Goal: Task Accomplishment & Management: Manage account settings

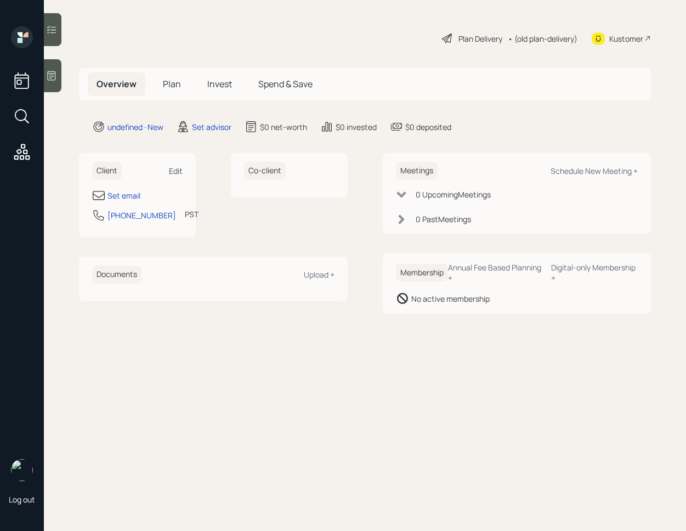
click at [177, 166] on div "Edit" at bounding box center [176, 171] width 14 height 10
select select "America/Los_Angeles"
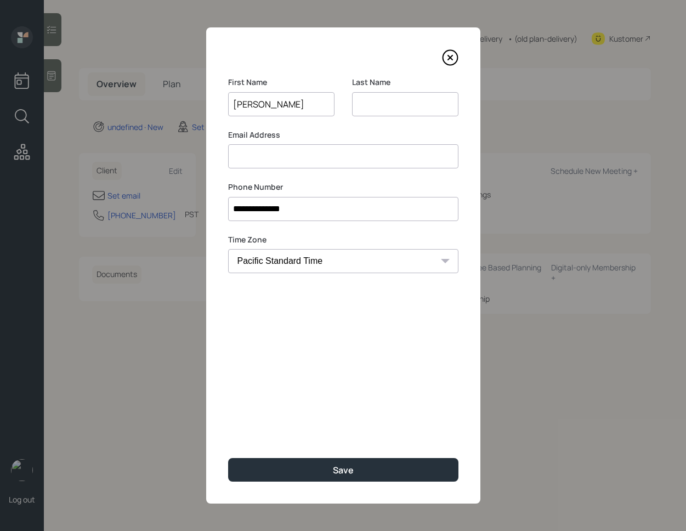
click at [267, 107] on input "[PERSON_NAME]" at bounding box center [281, 104] width 106 height 24
type input "[PERSON_NAME]"
click at [400, 103] on input at bounding box center [405, 104] width 106 height 24
paste input "Potter"
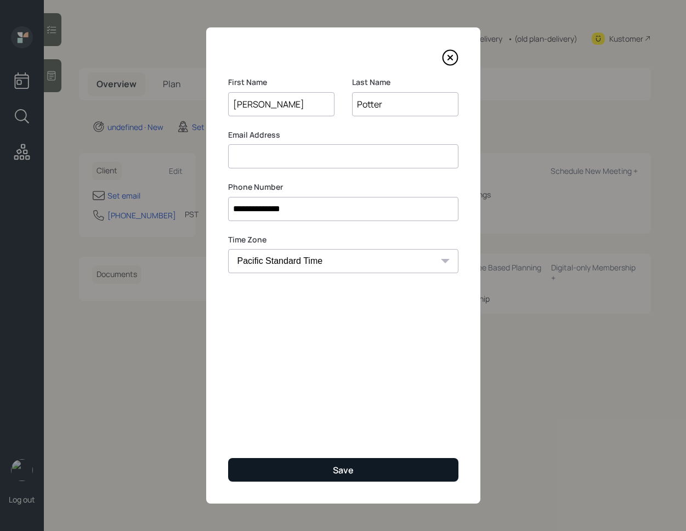
type input "Potter"
click at [331, 472] on button "Save" at bounding box center [343, 470] width 230 height 24
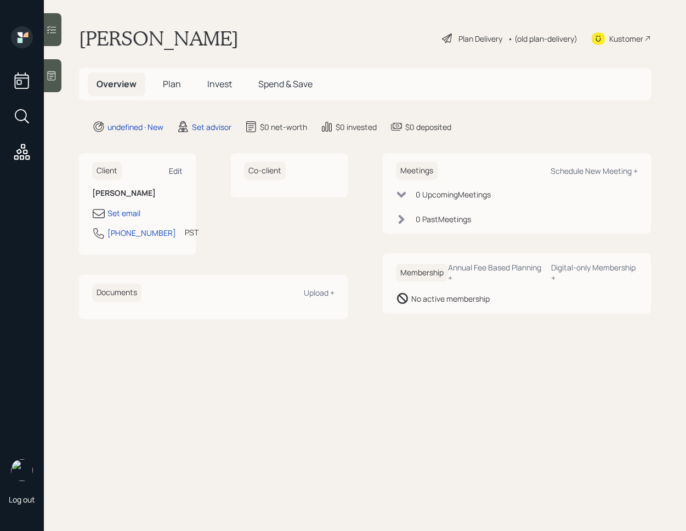
click at [180, 167] on div "Edit" at bounding box center [176, 171] width 14 height 10
select select "America/Los_Angeles"
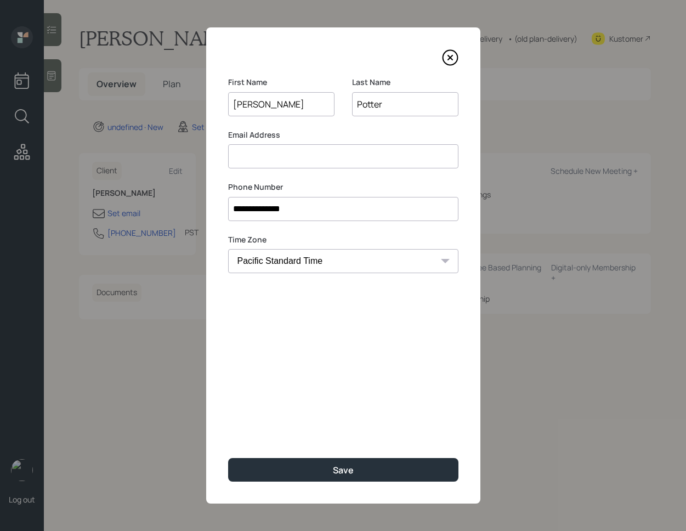
click at [304, 165] on input at bounding box center [343, 156] width 230 height 24
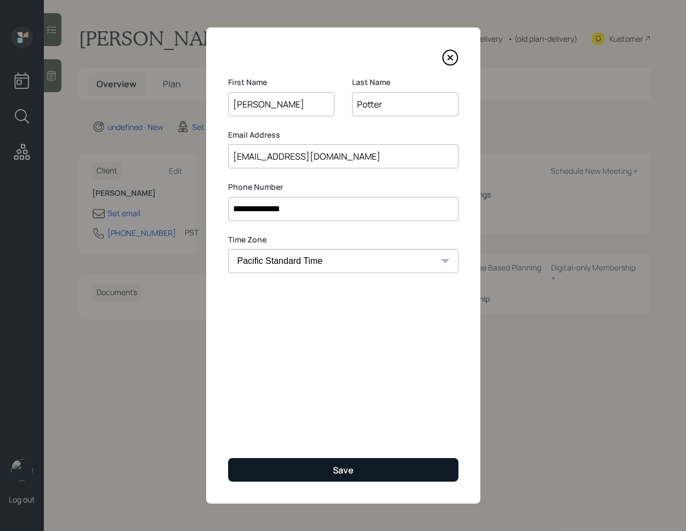
type input "[EMAIL_ADDRESS][DOMAIN_NAME]"
click at [301, 474] on button "Save" at bounding box center [343, 470] width 230 height 24
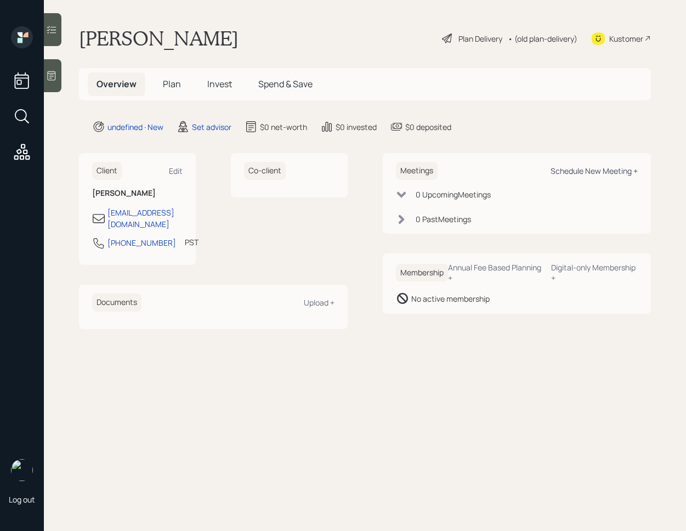
click at [613, 172] on div "Schedule New Meeting +" at bounding box center [594, 171] width 87 height 10
select select "round-[PERSON_NAME]"
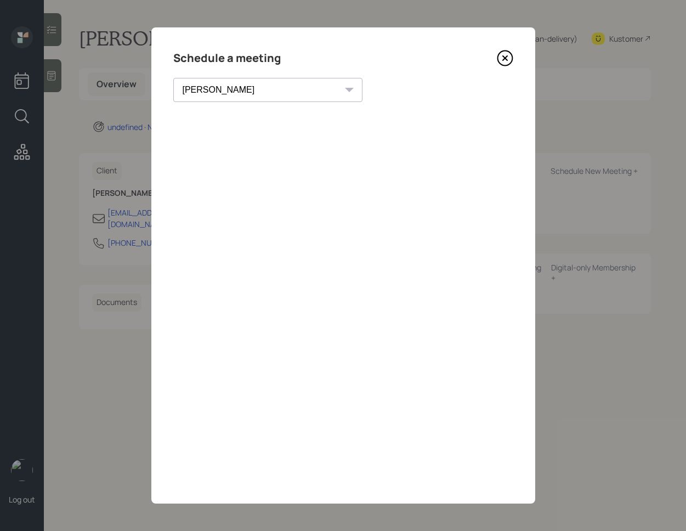
click at [506, 63] on icon at bounding box center [505, 58] width 16 height 16
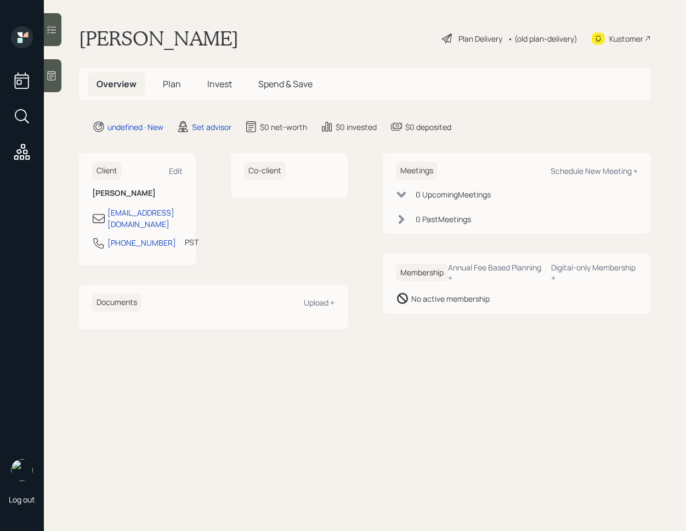
click at [58, 81] on div at bounding box center [53, 75] width 18 height 33
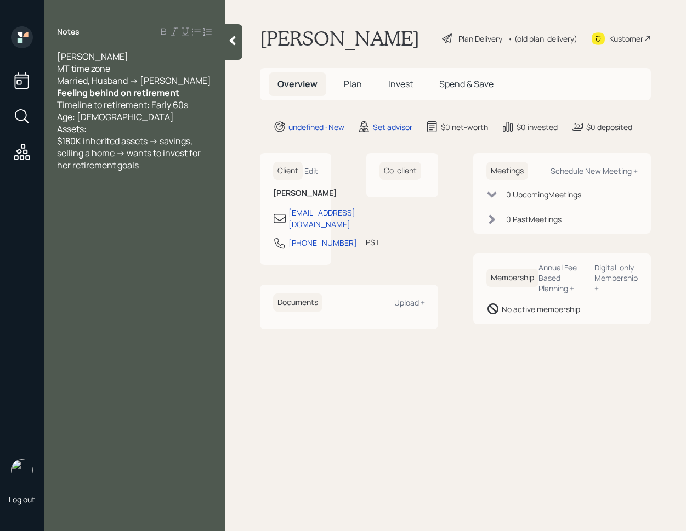
click at [233, 44] on icon at bounding box center [232, 40] width 11 height 11
